Goal: Transaction & Acquisition: Download file/media

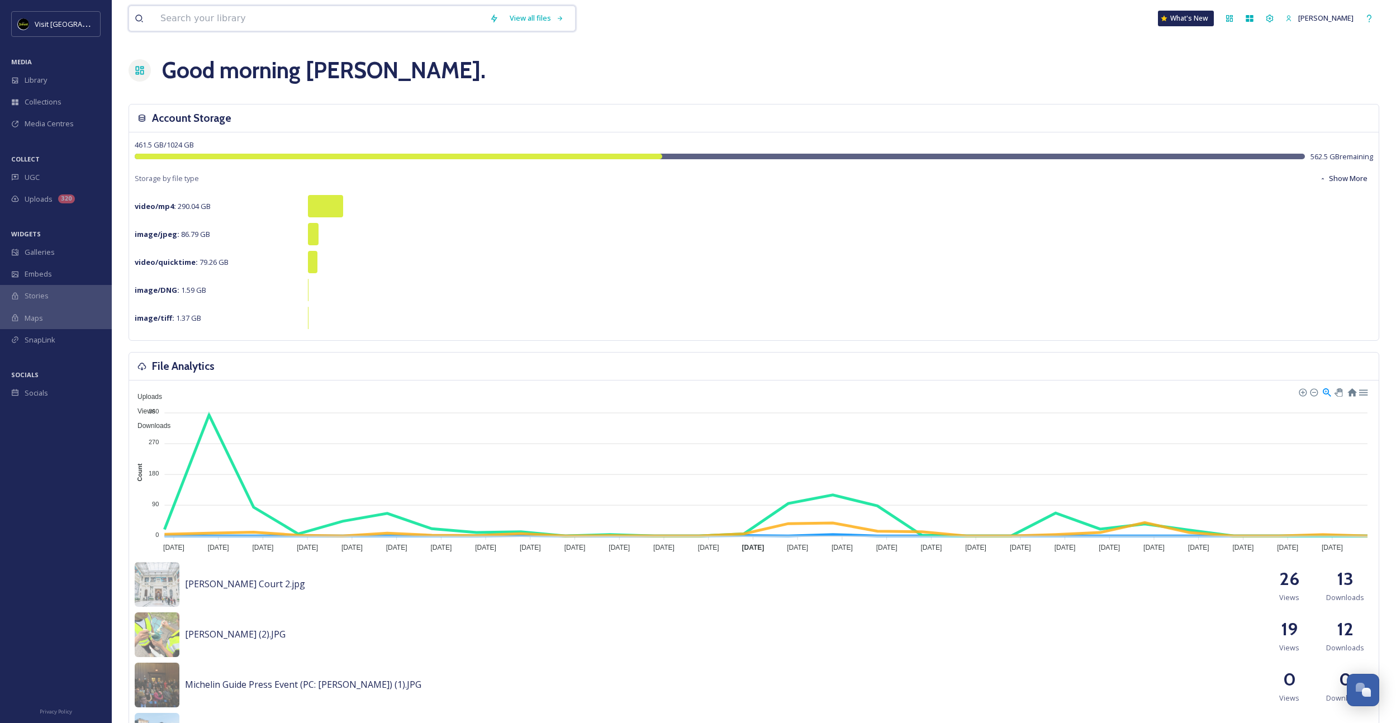
click at [224, 22] on input at bounding box center [319, 18] width 329 height 25
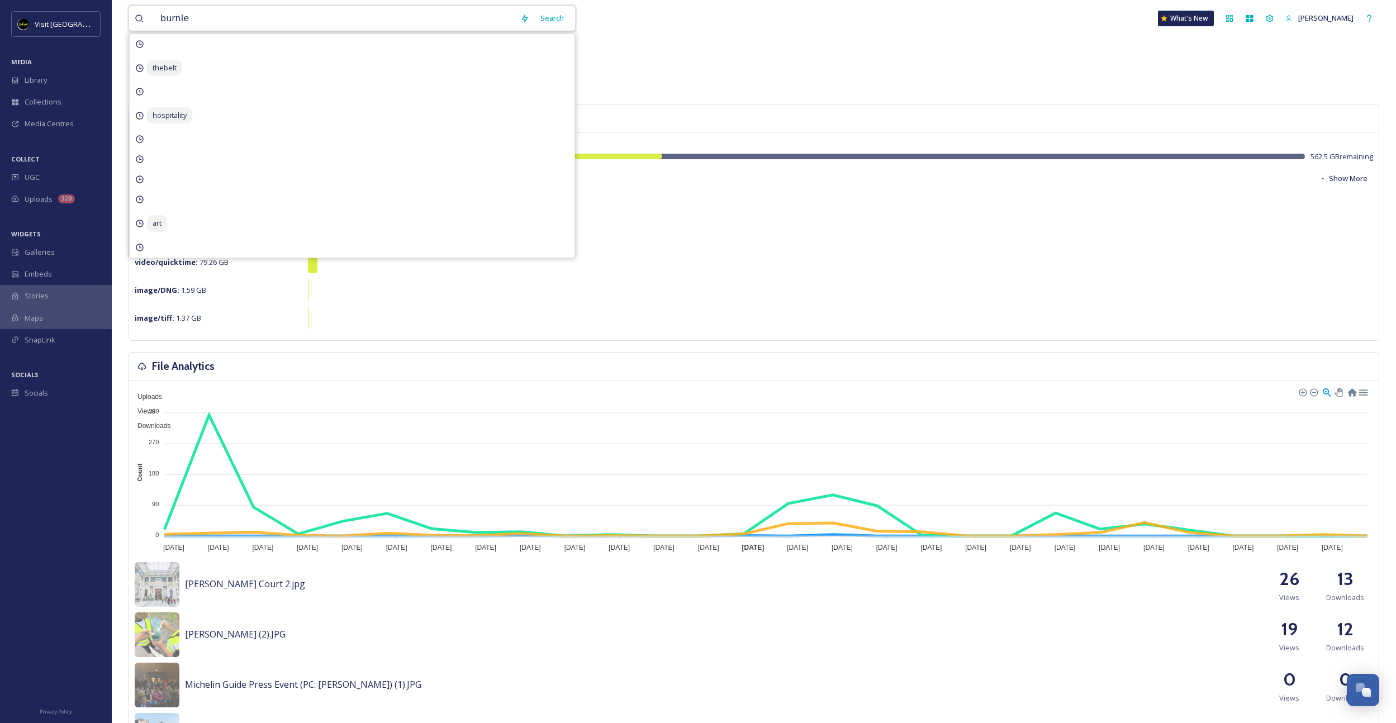
type input "burnley"
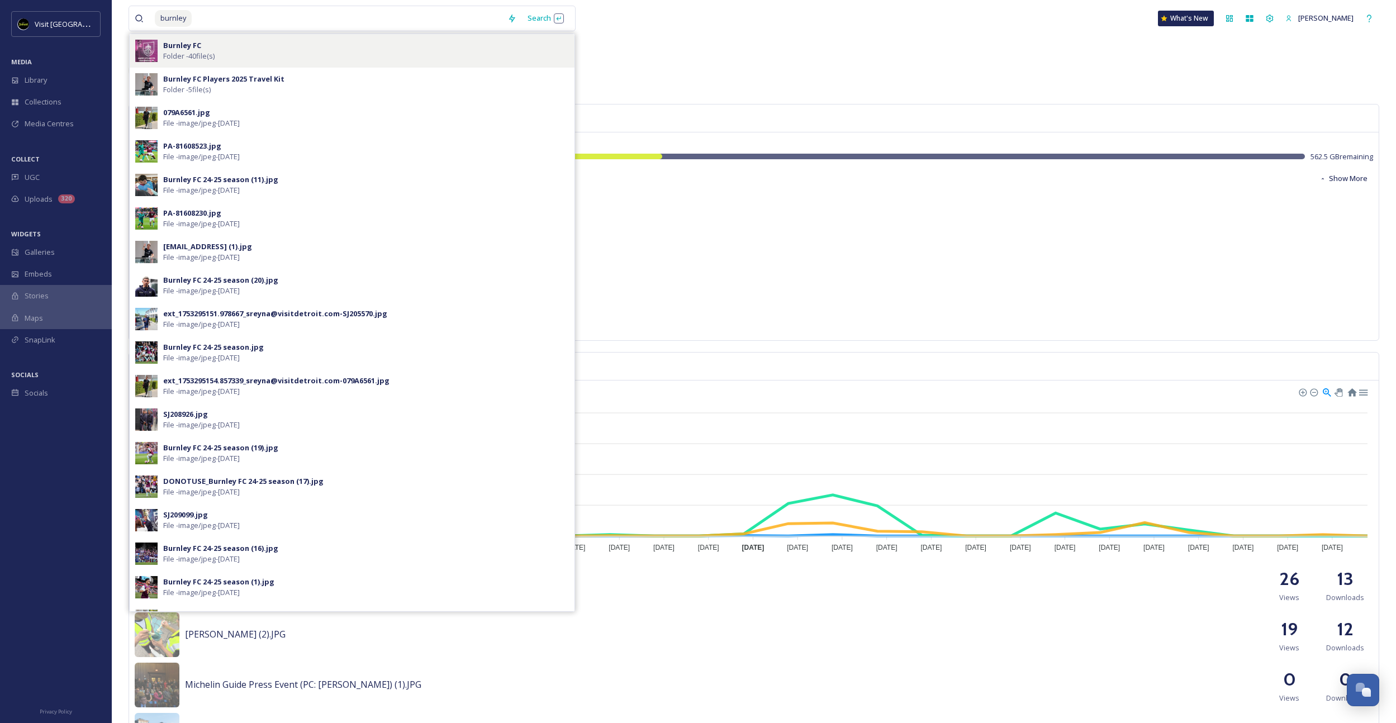
click at [236, 59] on div "Burnley FC Folder - 40 file(s)" at bounding box center [366, 50] width 406 height 21
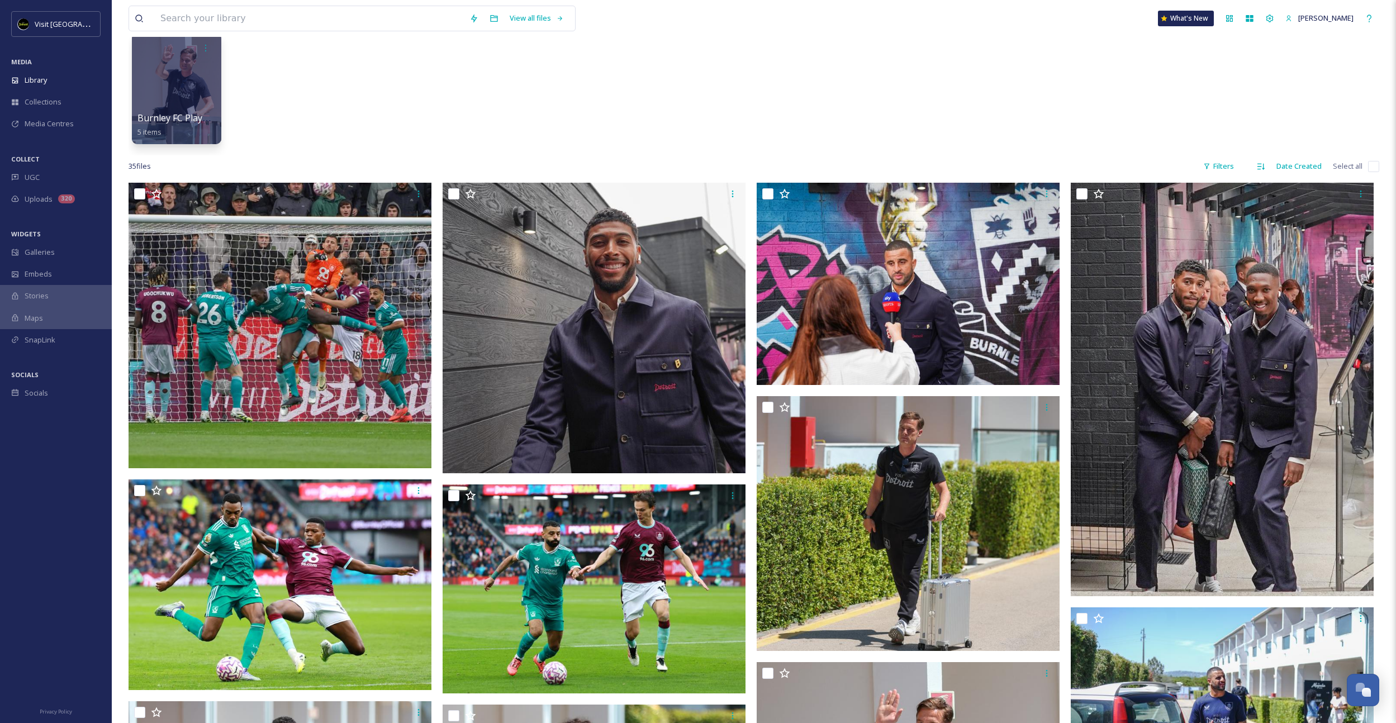
scroll to position [102, 0]
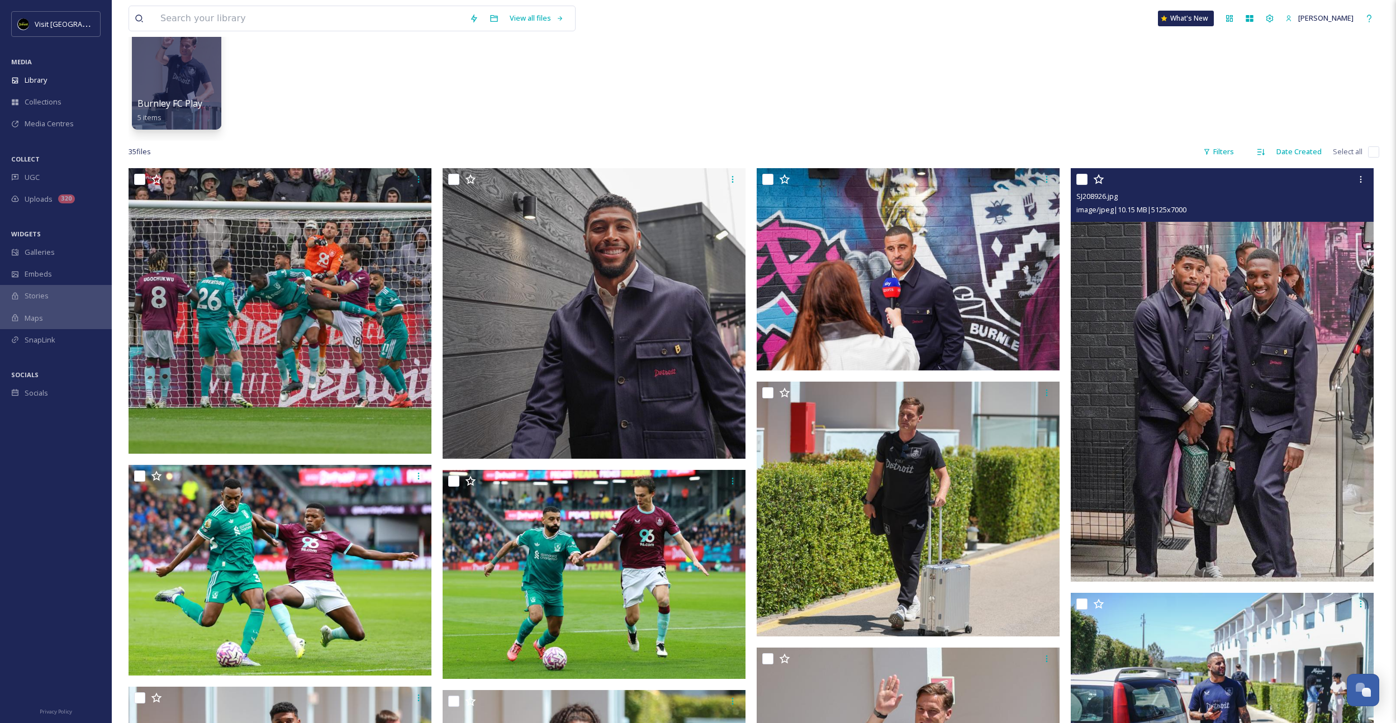
click at [1255, 334] on img at bounding box center [1222, 375] width 303 height 414
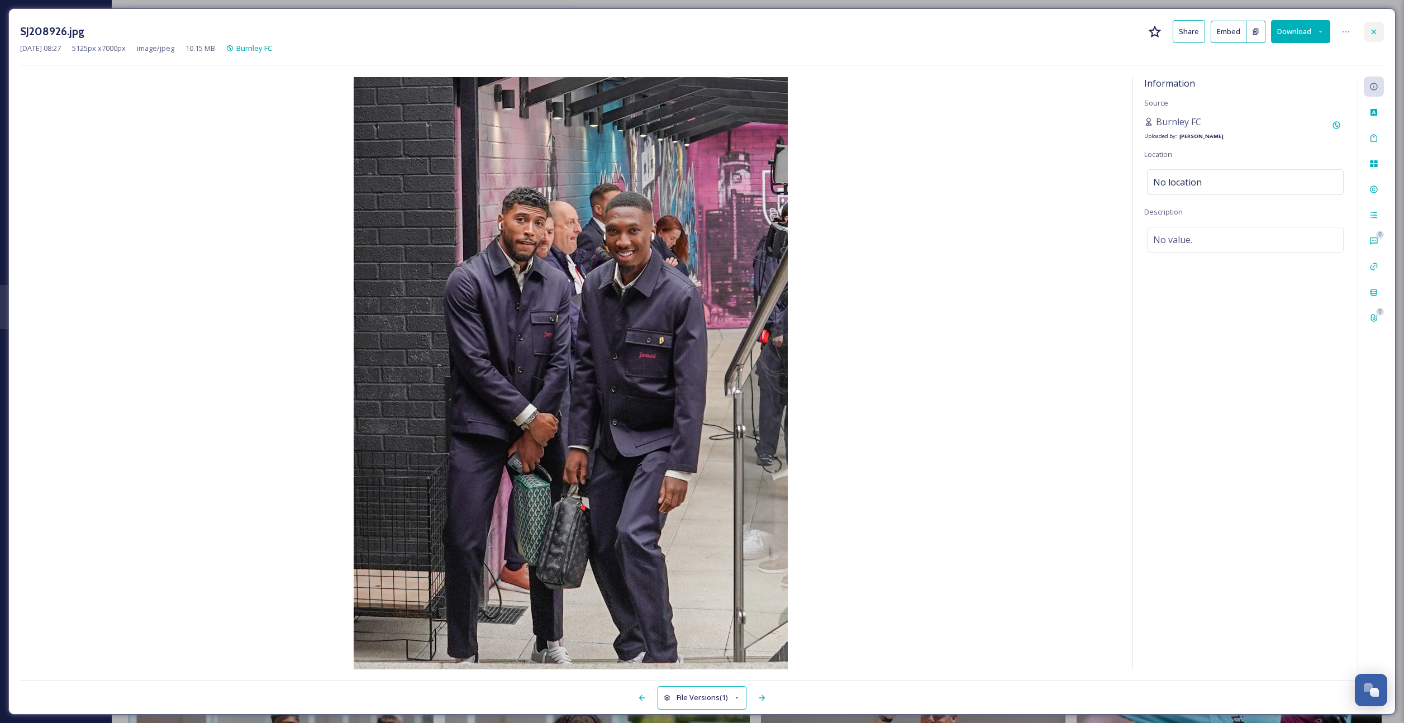
click at [1371, 28] on icon at bounding box center [1374, 31] width 9 height 9
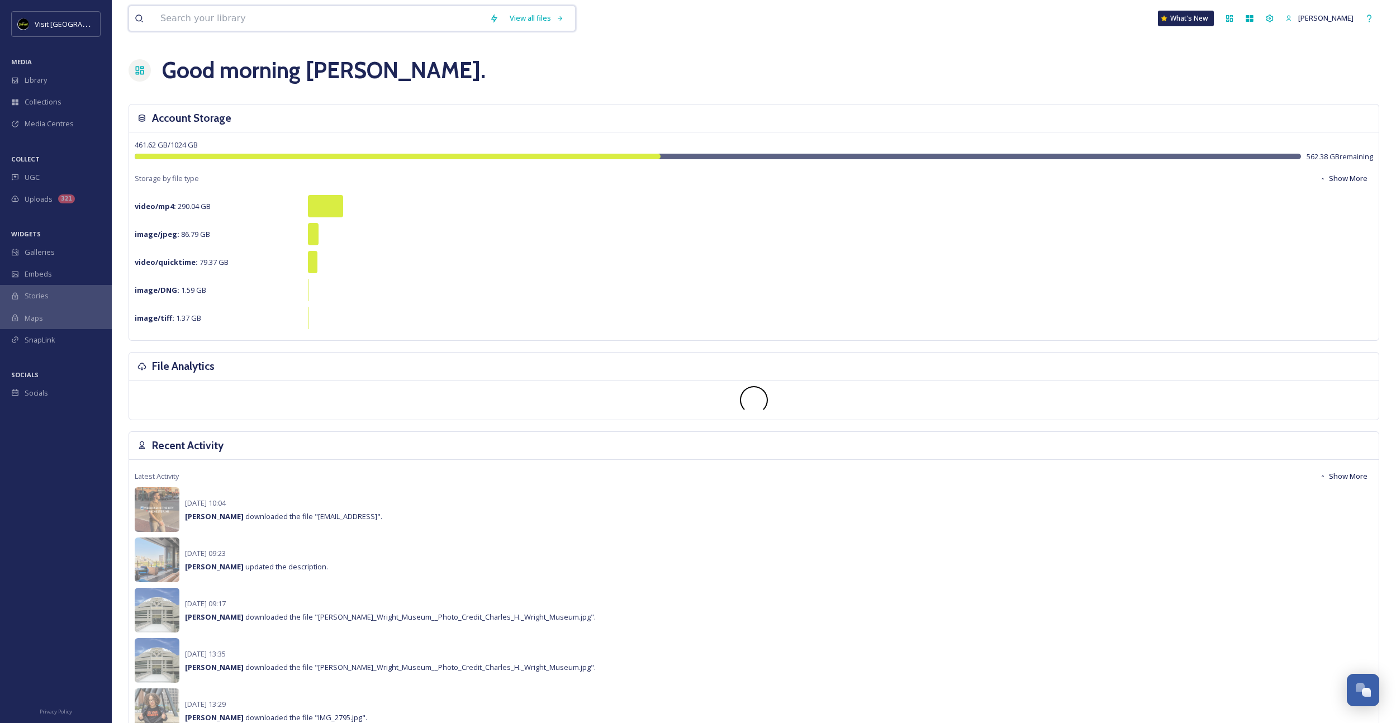
click at [217, 30] on input at bounding box center [319, 18] width 329 height 25
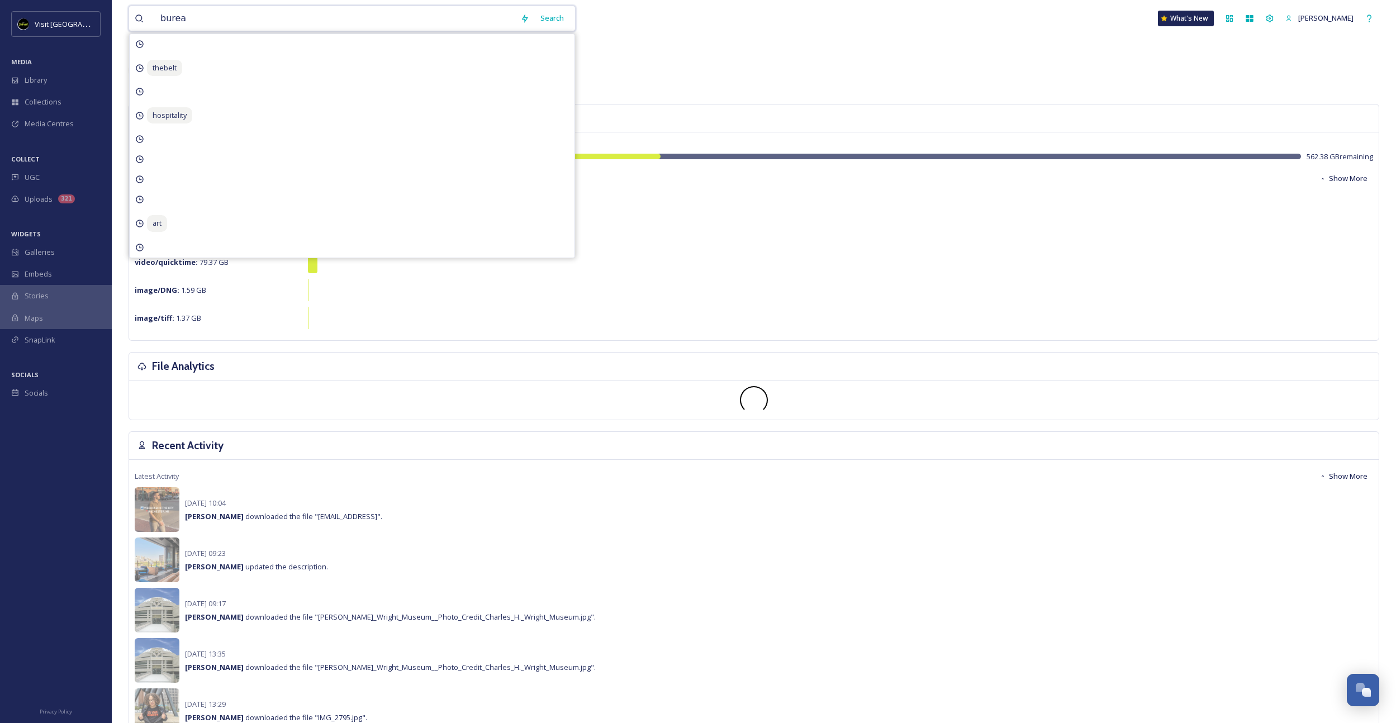
type input "bureau"
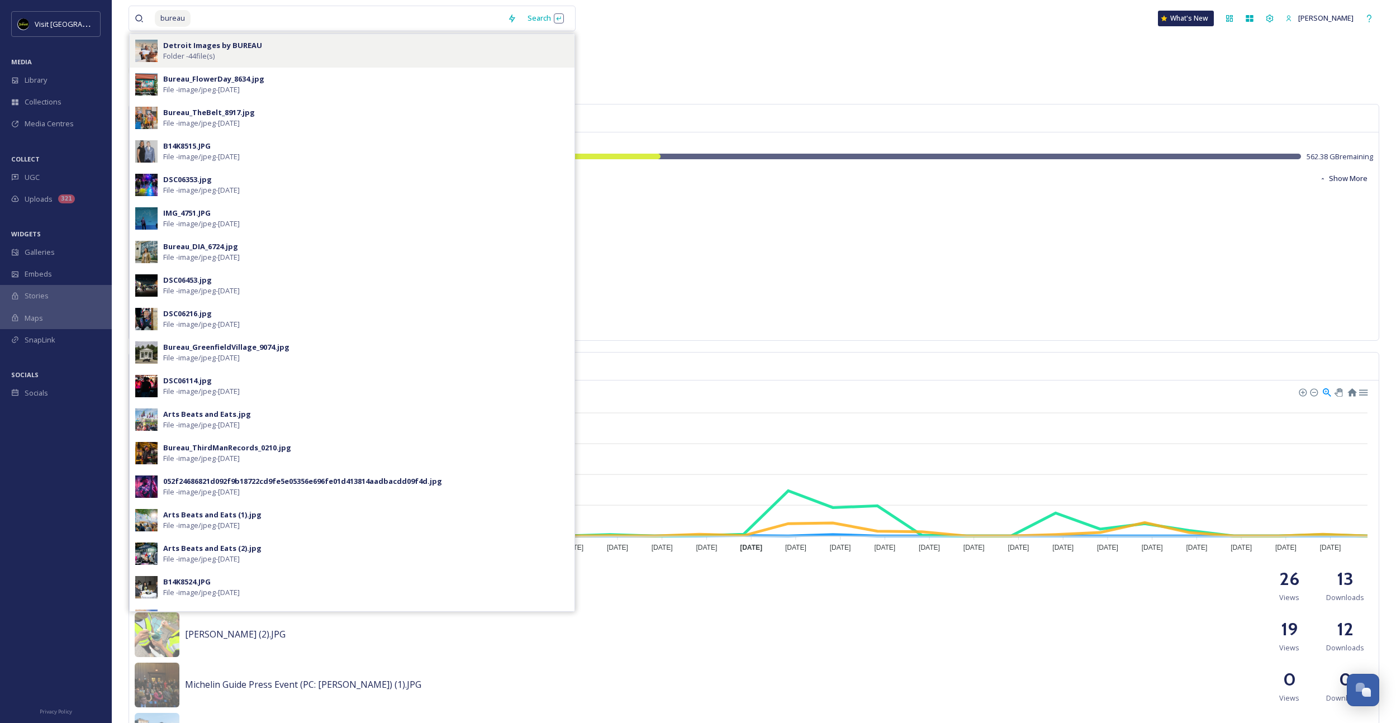
click at [293, 42] on div "Detroit Images by BUREAU Folder - 44 file(s)" at bounding box center [366, 50] width 406 height 21
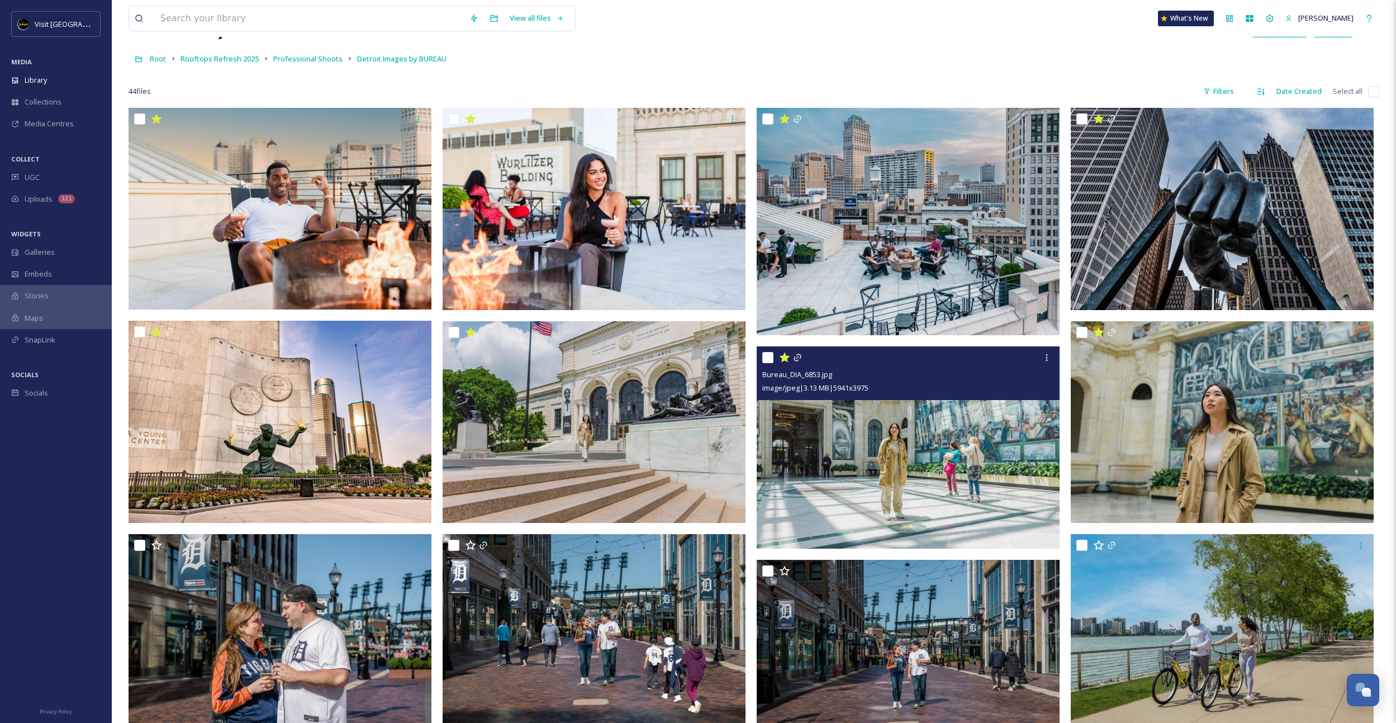
scroll to position [133, 0]
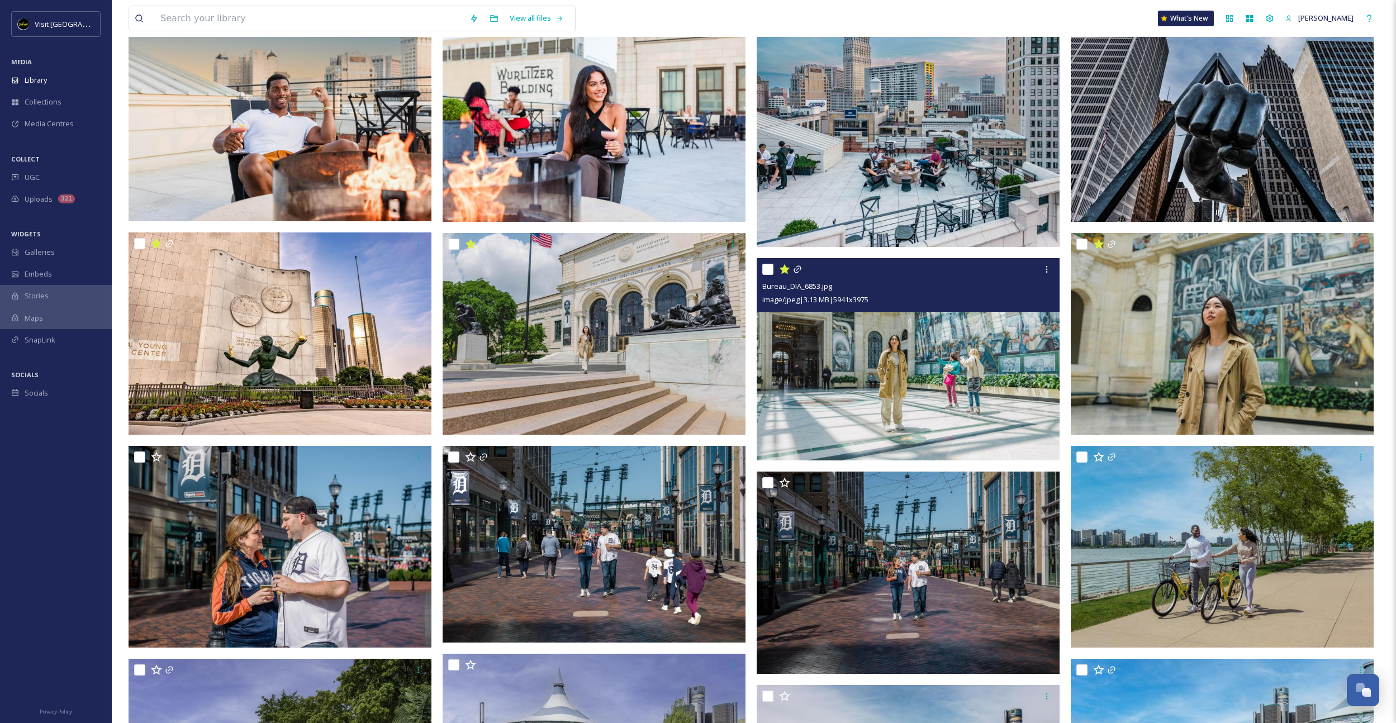
click at [1003, 332] on img at bounding box center [908, 359] width 303 height 202
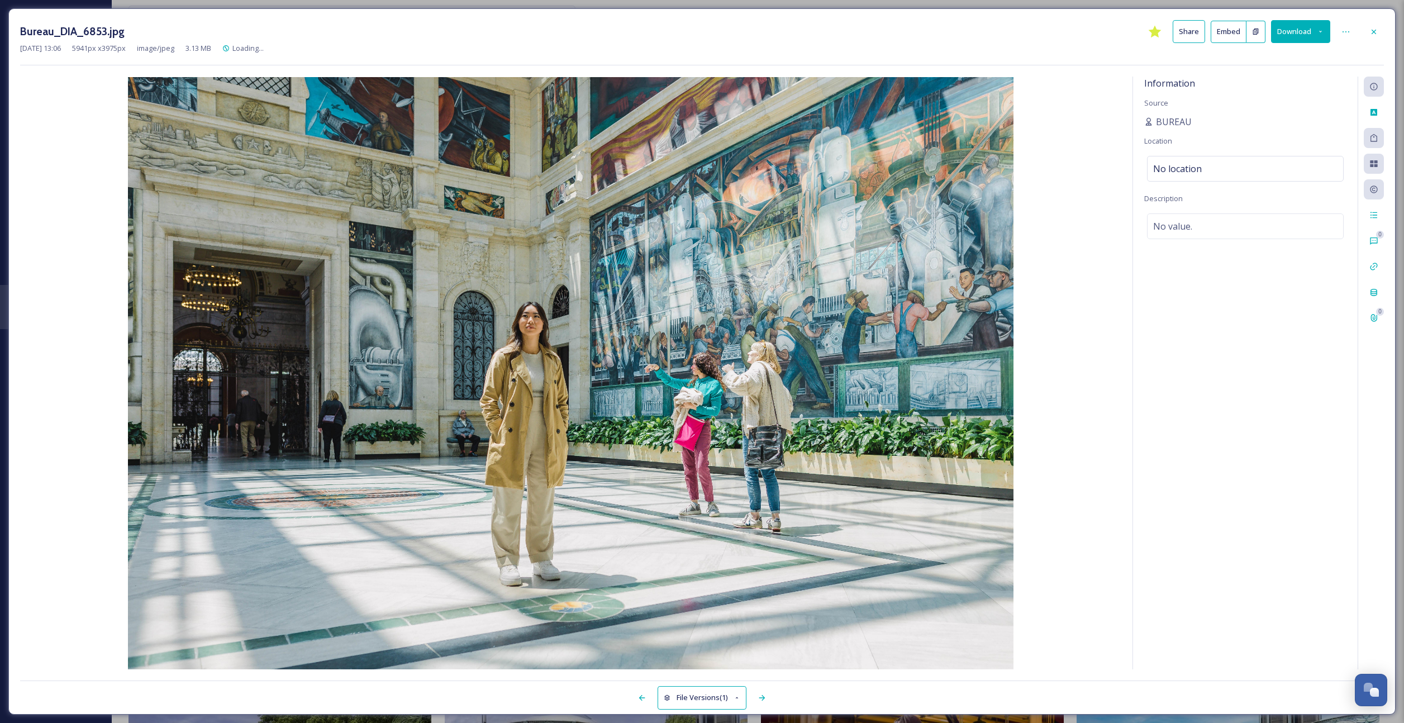
click at [1289, 30] on button "Download" at bounding box center [1300, 31] width 59 height 23
click at [1249, 61] on span "Download Original (5941 x 3975)" at bounding box center [1272, 57] width 106 height 11
click at [1370, 35] on icon at bounding box center [1374, 31] width 9 height 9
